Goal: Task Accomplishment & Management: Complete application form

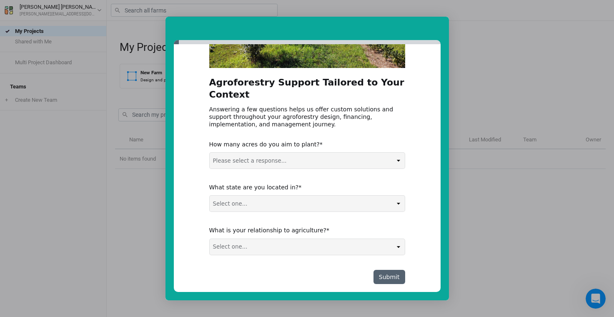
scroll to position [106, 0]
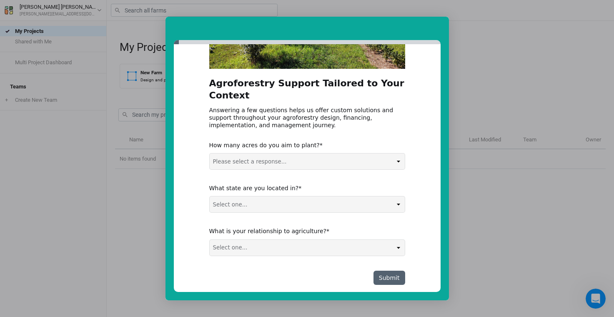
click at [486, 88] on div "Intercom messenger" at bounding box center [307, 158] width 614 height 317
click at [140, 40] on div "Intercom messenger" at bounding box center [307, 158] width 614 height 317
click at [27, 6] on div "Intercom messenger" at bounding box center [307, 158] width 614 height 317
click at [394, 271] on button "Submit" at bounding box center [390, 278] width 32 height 14
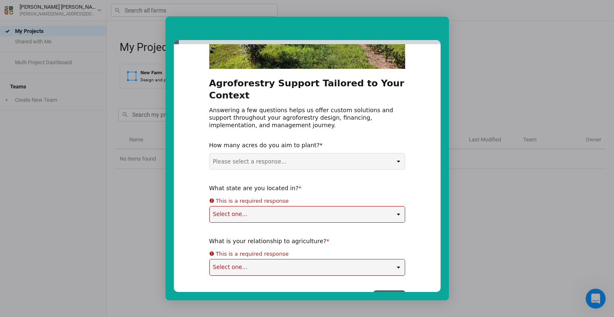
select select "100+ acres"
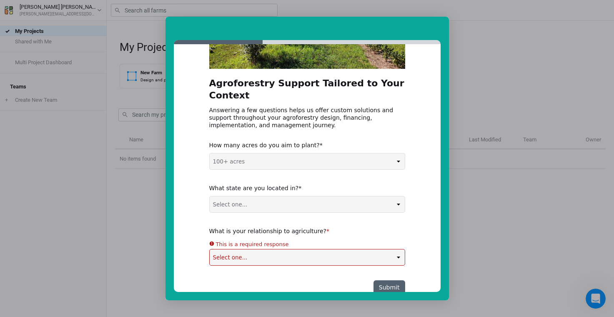
select select "PA"
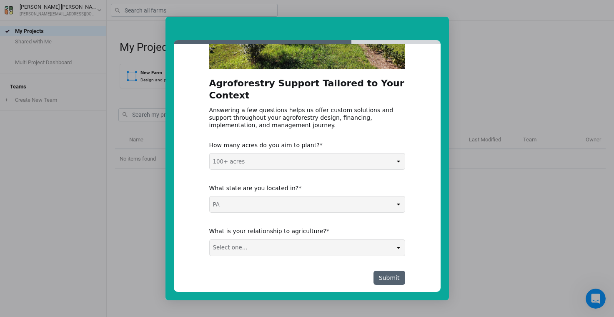
select select "Nonprofit / Education"
click at [400, 271] on button "Submit" at bounding box center [390, 278] width 32 height 14
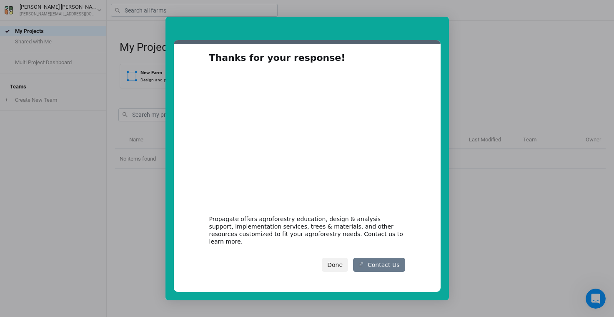
scroll to position [5, 0]
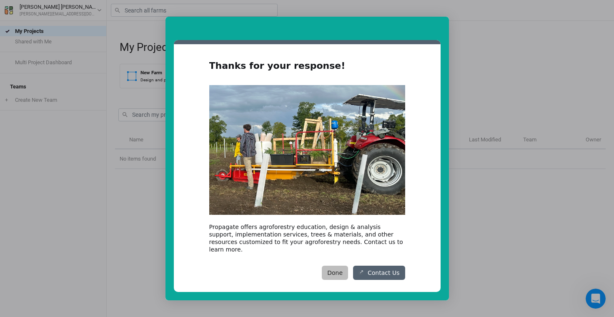
click at [340, 266] on button "Done" at bounding box center [335, 273] width 26 height 14
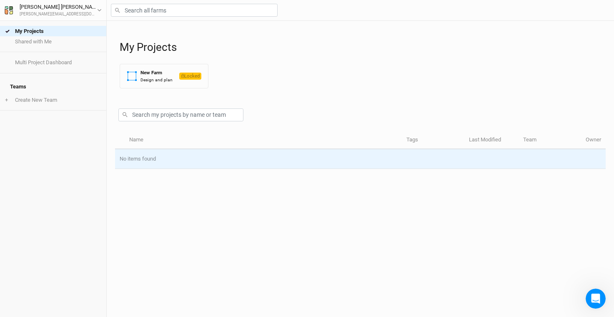
click at [151, 161] on td "No items found" at bounding box center [360, 159] width 491 height 20
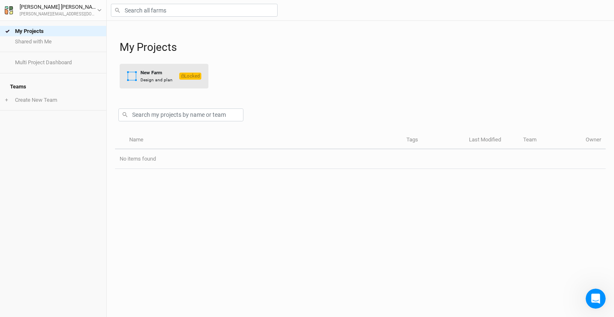
click at [153, 77] on div "Design and plan" at bounding box center [157, 80] width 32 height 6
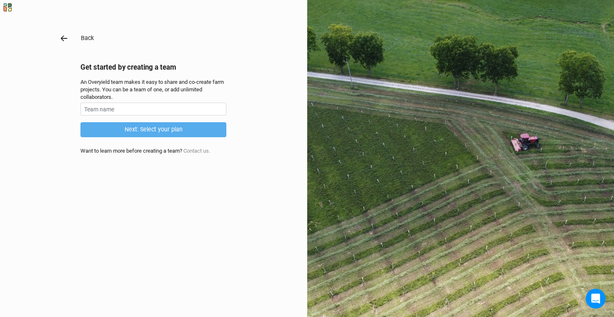
click at [66, 36] on icon "button" at bounding box center [64, 38] width 9 height 9
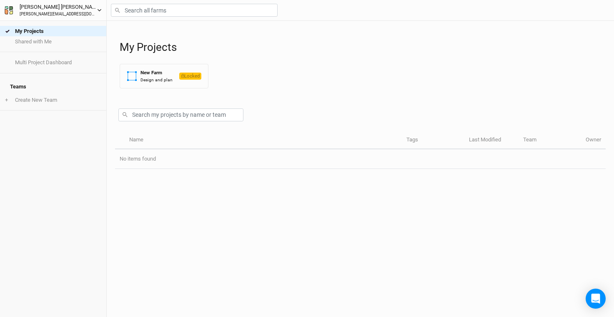
click at [94, 13] on button "[PERSON_NAME] [PERSON_NAME][EMAIL_ADDRESS][DOMAIN_NAME]" at bounding box center [53, 10] width 98 height 15
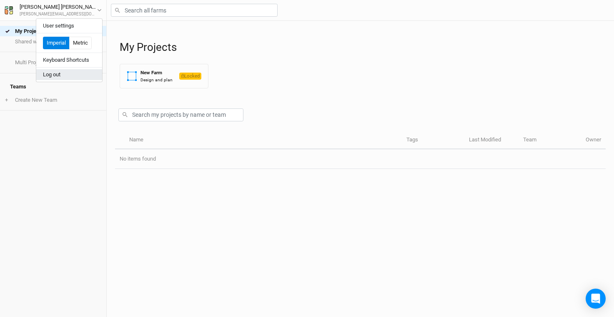
click at [55, 72] on button "Log out" at bounding box center [69, 74] width 66 height 11
